Goal: Task Accomplishment & Management: Use online tool/utility

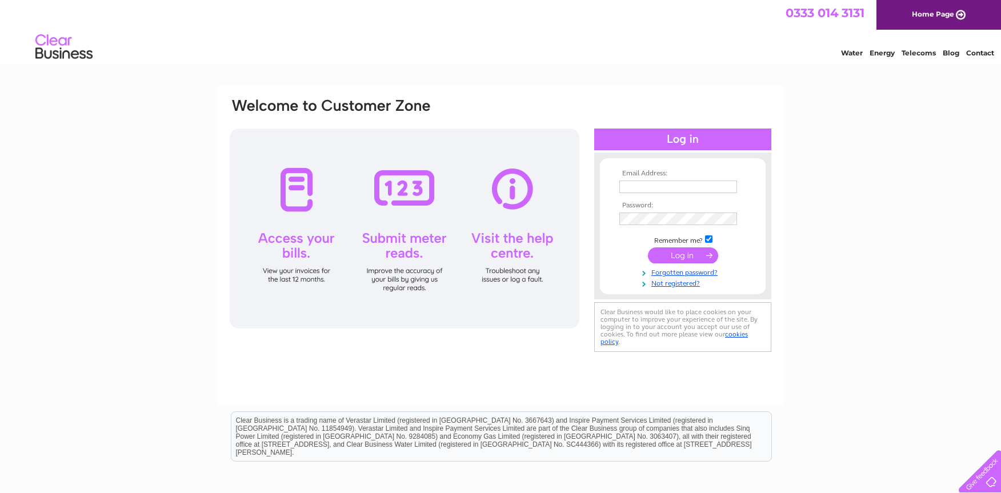
type input "claire@camodels.co.uk"
click at [674, 259] on input "submit" at bounding box center [683, 255] width 70 height 16
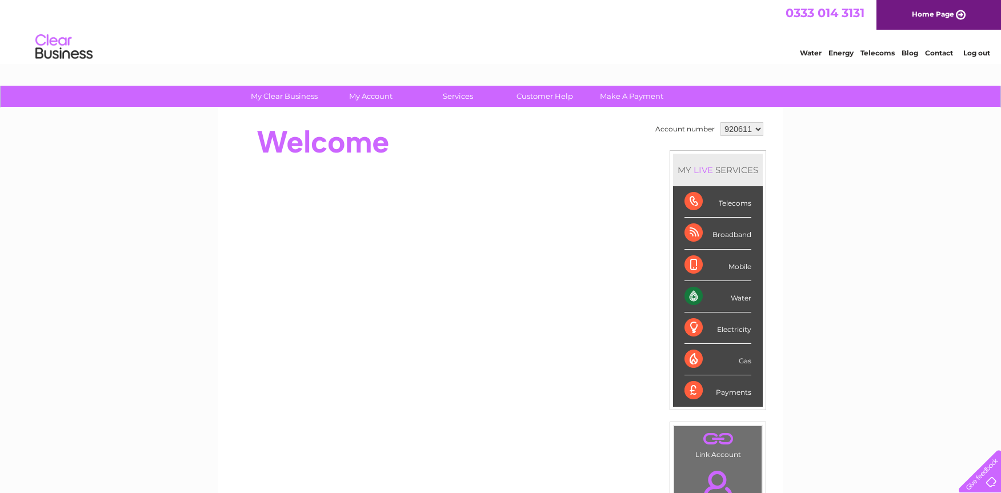
click at [820, 234] on div "My Clear Business Login Details My Details My Preferences Link Account My Accou…" at bounding box center [500, 407] width 1001 height 642
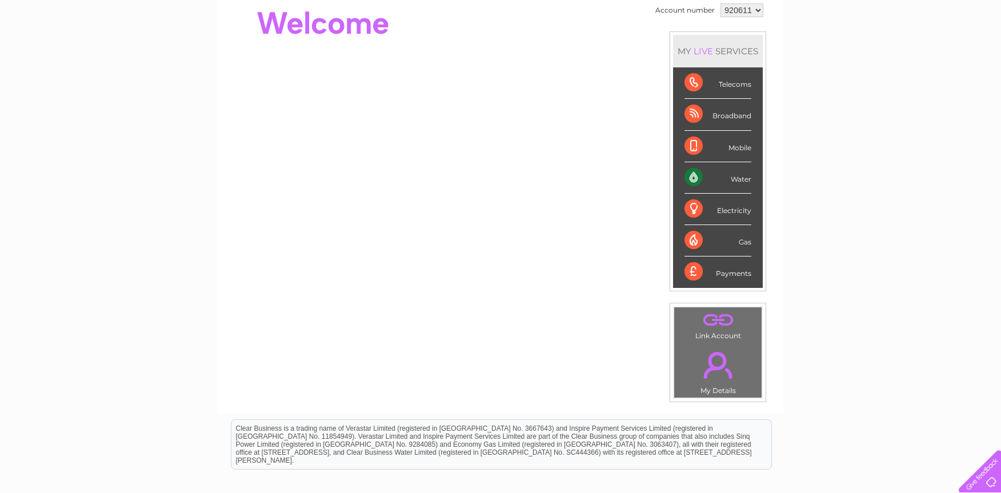
scroll to position [57, 0]
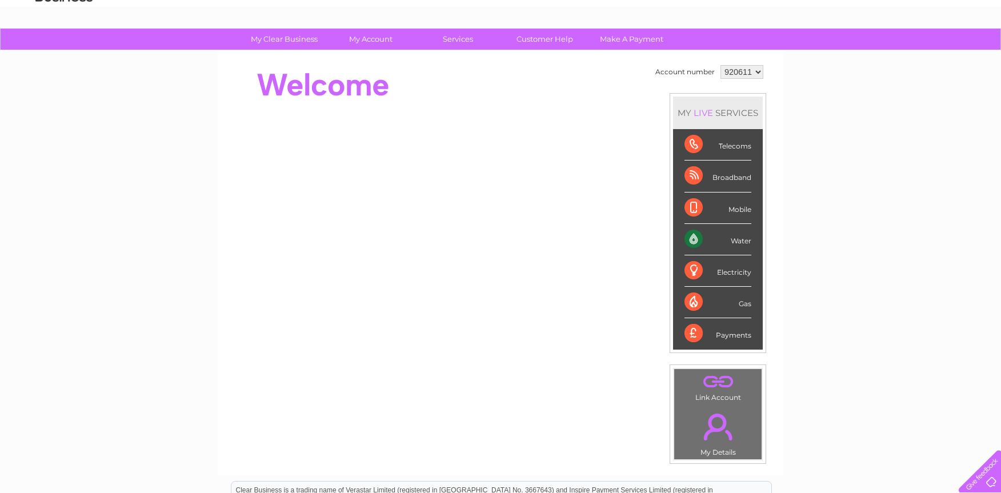
click at [690, 239] on div "Water" at bounding box center [718, 239] width 67 height 31
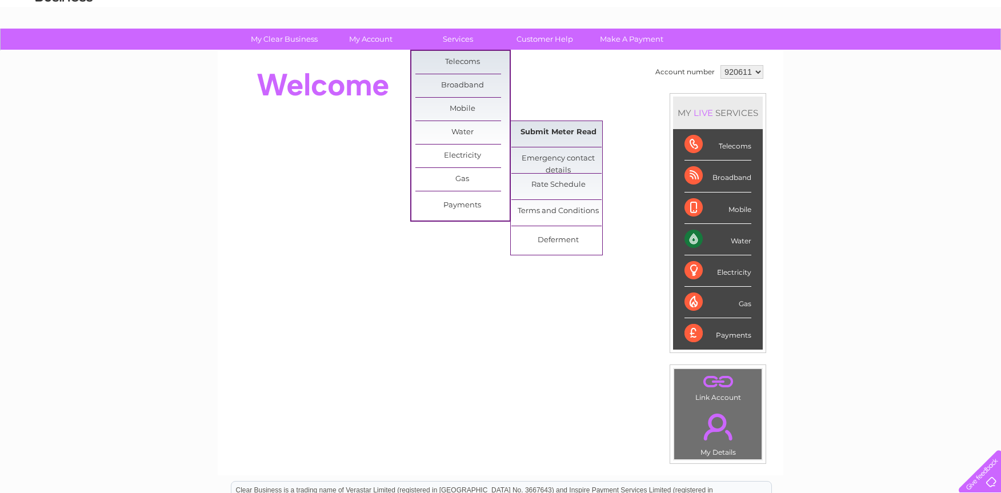
click at [522, 132] on link "Submit Meter Read" at bounding box center [558, 132] width 94 height 23
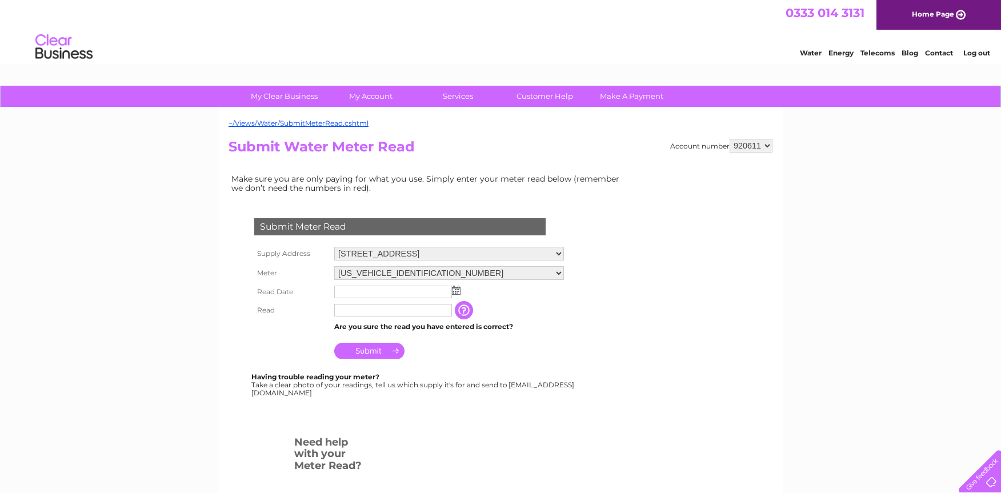
click at [458, 287] on img at bounding box center [456, 290] width 9 height 9
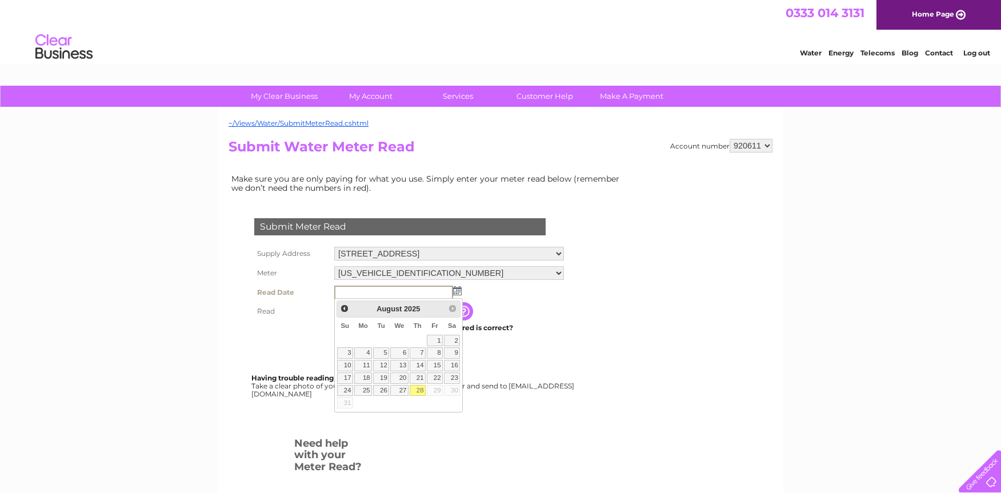
click at [419, 390] on link "28" at bounding box center [418, 390] width 16 height 11
type input "2025/08/28"
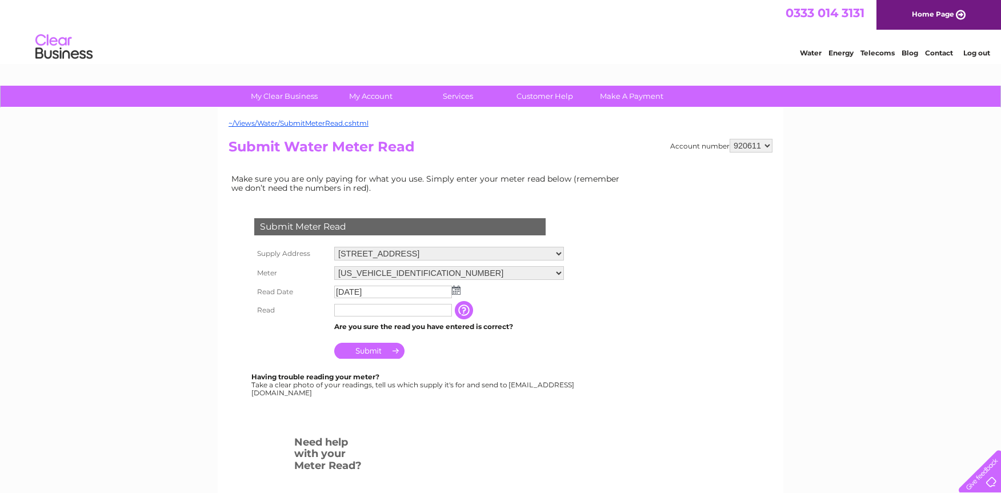
click at [373, 313] on input "text" at bounding box center [393, 310] width 118 height 13
type input "6503"
click at [381, 355] on input "Submit" at bounding box center [369, 352] width 70 height 16
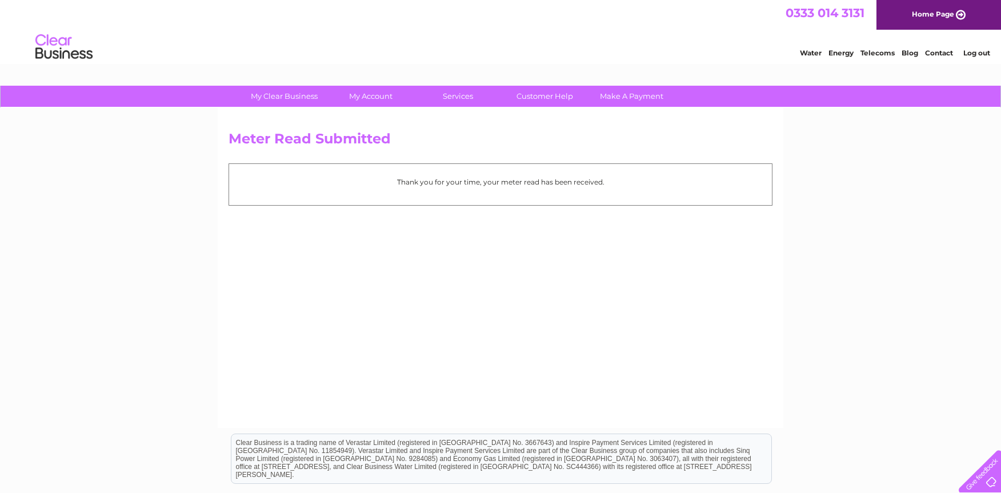
click at [215, 45] on div "Water Energy Telecoms Blog Contact Log out" at bounding box center [500, 48] width 1001 height 37
